Goal: Task Accomplishment & Management: Manage account settings

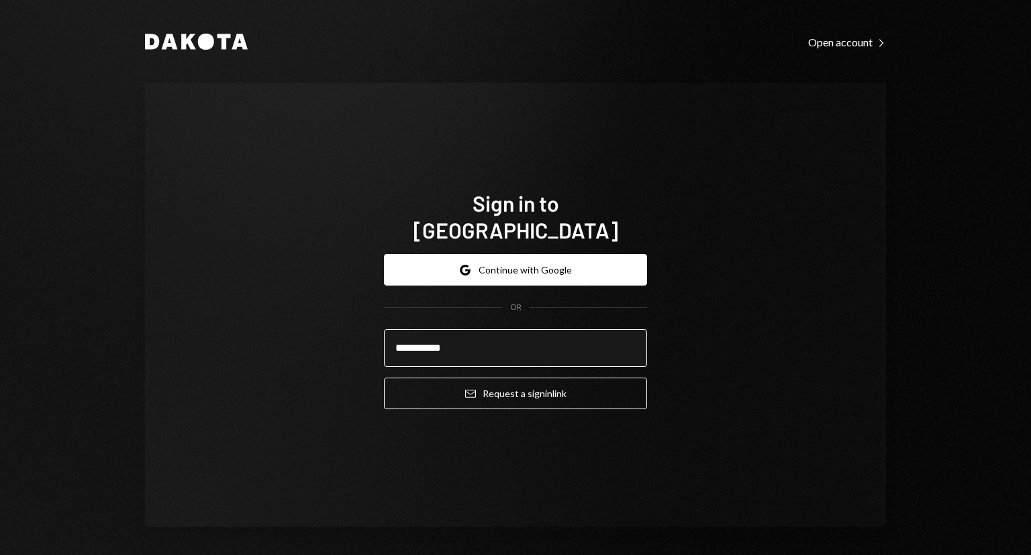
type input "**********"
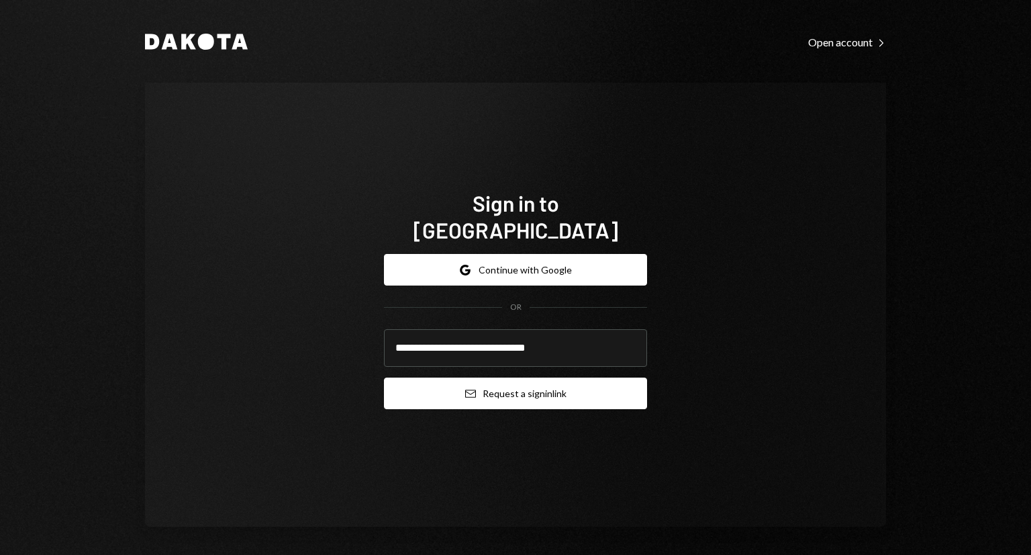
click at [483, 384] on button "Email Request a sign in link" at bounding box center [515, 393] width 263 height 32
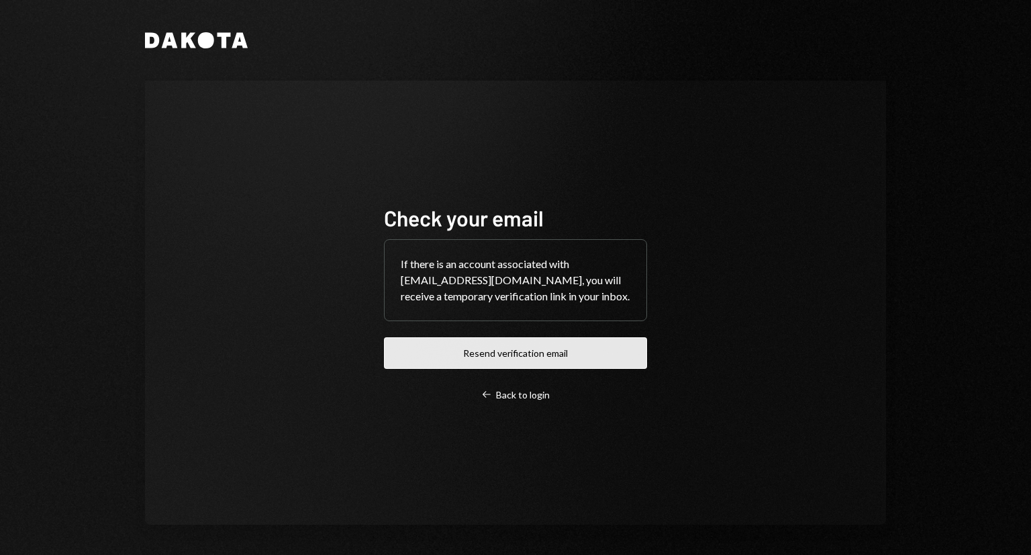
click at [500, 352] on button "Resend verification email" at bounding box center [515, 353] width 263 height 32
